Goal: Task Accomplishment & Management: Manage account settings

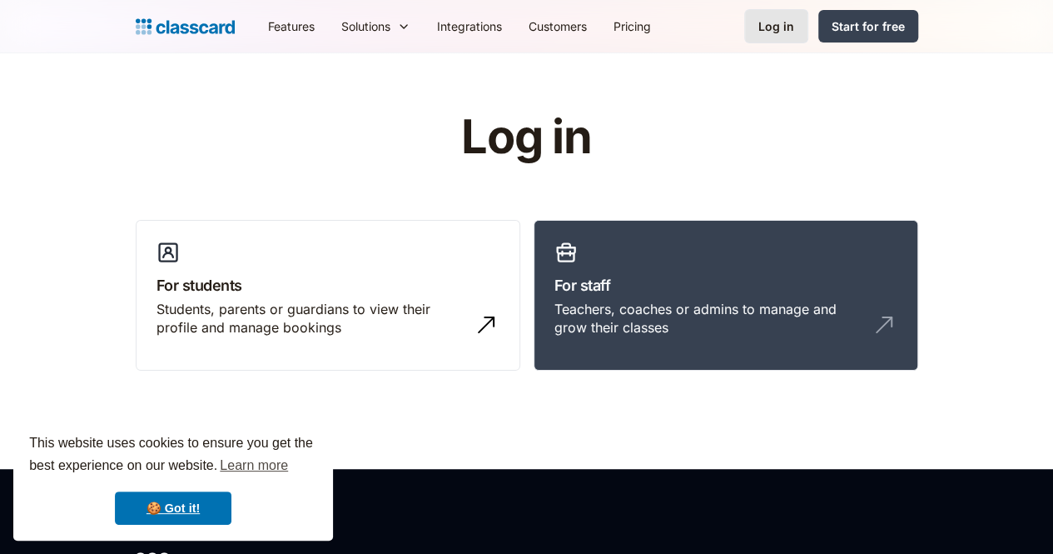
drag, startPoint x: 0, startPoint y: 0, endPoint x: 896, endPoint y: 19, distance: 896.1
click at [794, 19] on div "Log in" at bounding box center [776, 25] width 36 height 17
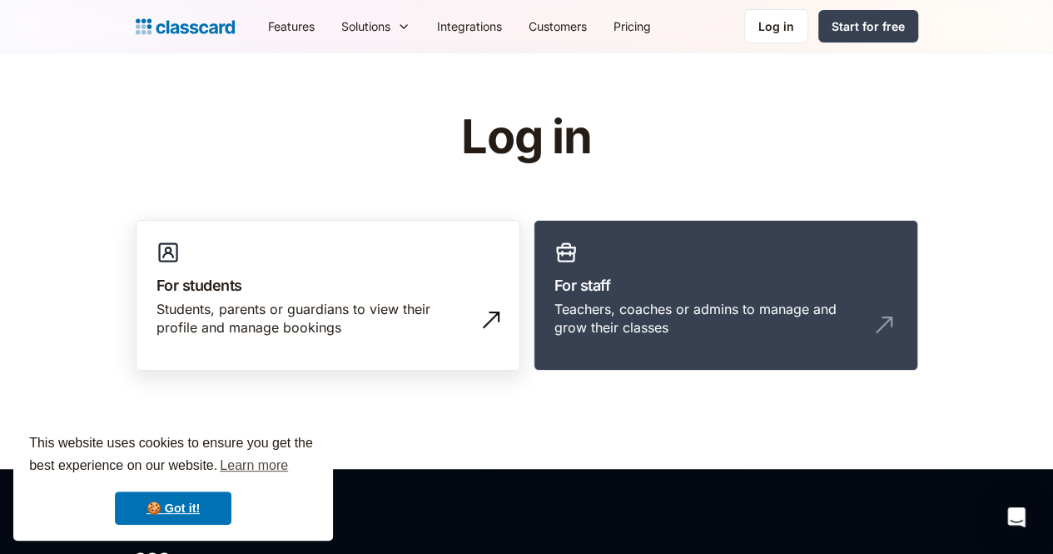
click at [427, 272] on link "For students Students, parents or guardians to view their profile and manage bo…" at bounding box center [328, 296] width 385 height 152
click at [331, 272] on link "For students Students, parents or guardians to view their profile and manage bo…" at bounding box center [328, 296] width 385 height 152
